Goal: Information Seeking & Learning: Find contact information

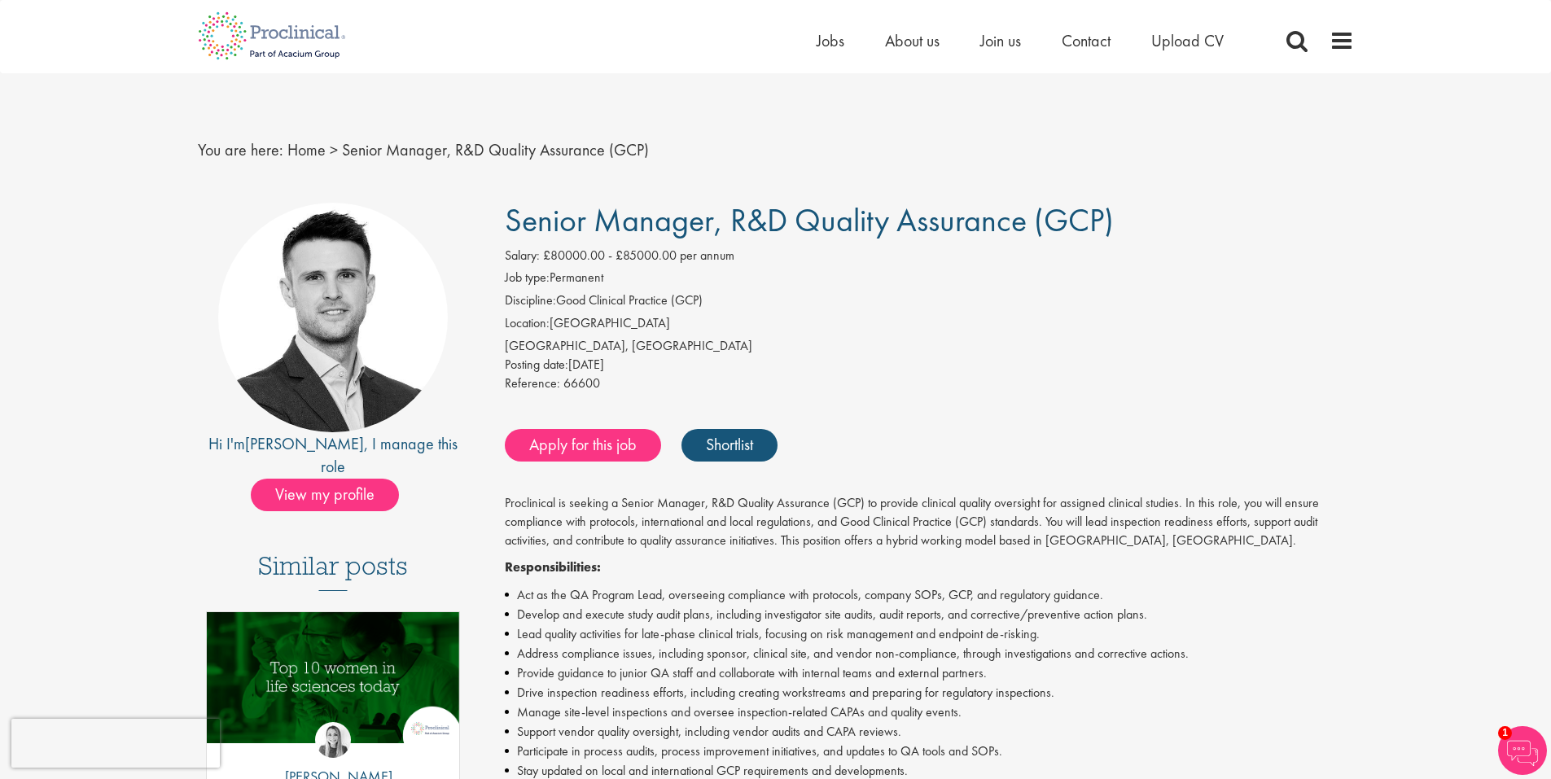
drag, startPoint x: 774, startPoint y: 466, endPoint x: 217, endPoint y: 20, distance: 714.0
copy body "Home Jobs About us Join [GEOGRAPHIC_DATA] Contact Upload CV You are here: Home …"
click at [868, 351] on div "[GEOGRAPHIC_DATA], [GEOGRAPHIC_DATA]" at bounding box center [929, 346] width 849 height 19
click at [276, 444] on link "[PERSON_NAME]" at bounding box center [304, 443] width 119 height 21
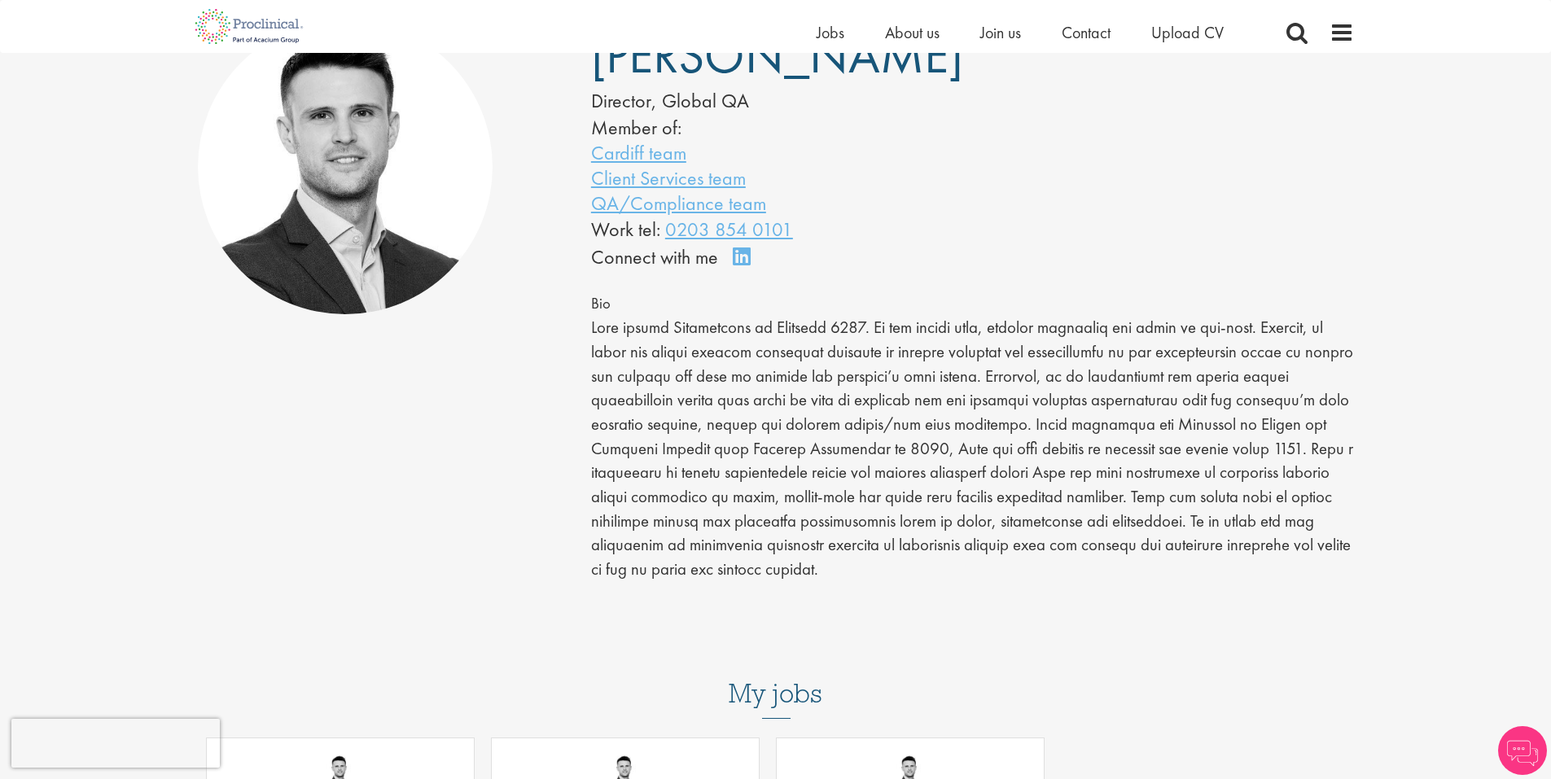
scroll to position [81, 0]
